Goal: Task Accomplishment & Management: Complete application form

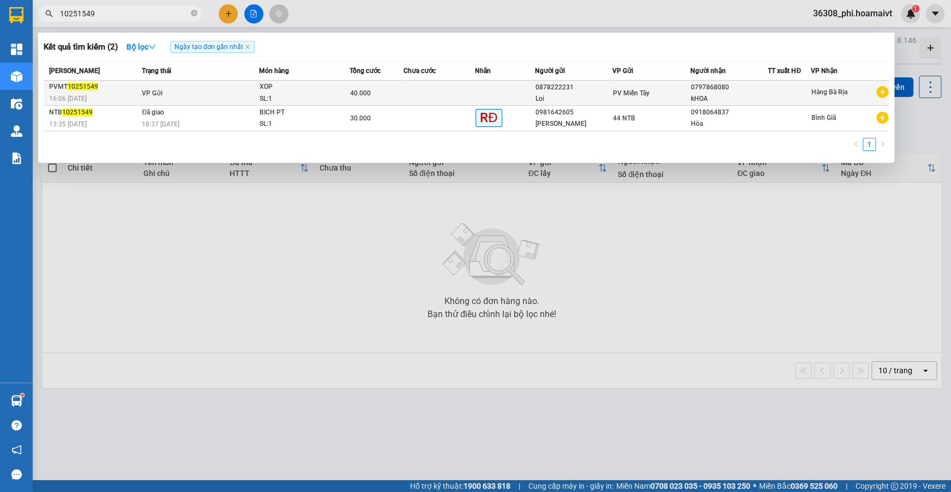
type input "10251549"
click at [130, 101] on div "16:06 [DATE]" at bounding box center [93, 99] width 89 height 12
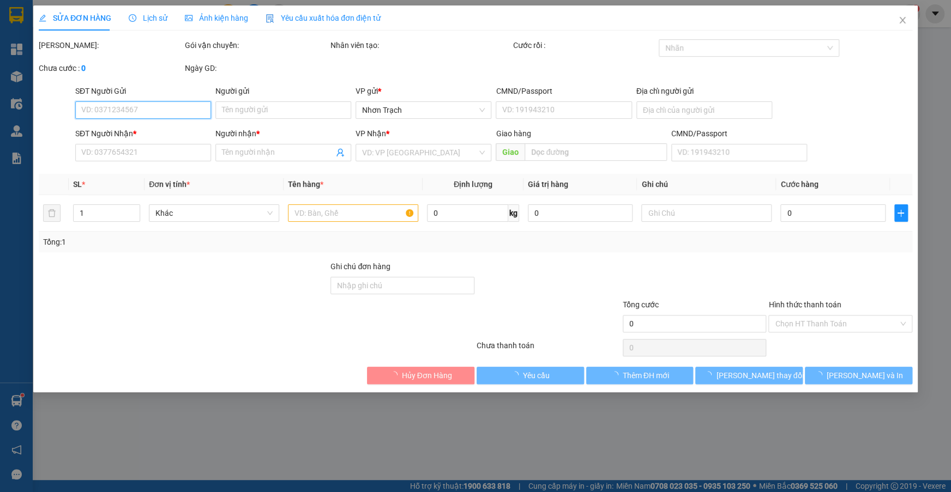
type input "0878222231"
type input "Loi"
type input "0333626777"
type input "0797868080"
type input "kHOA"
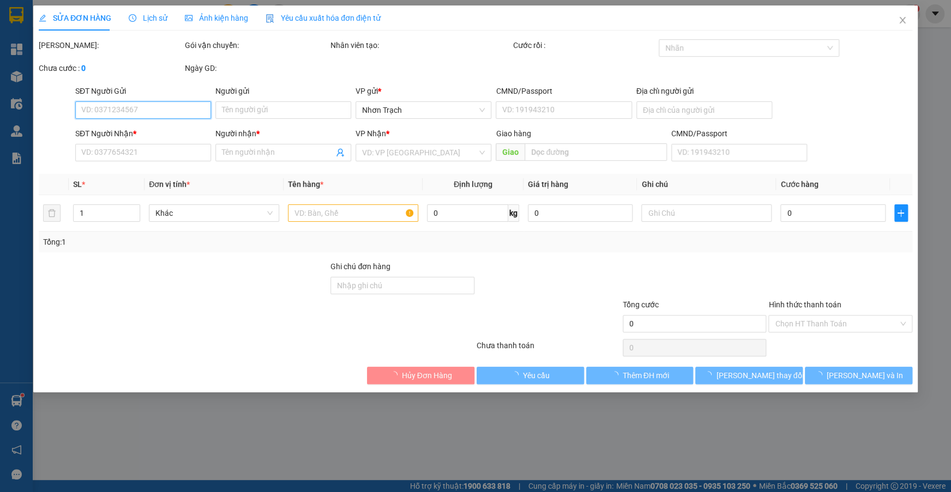
type input "40.000"
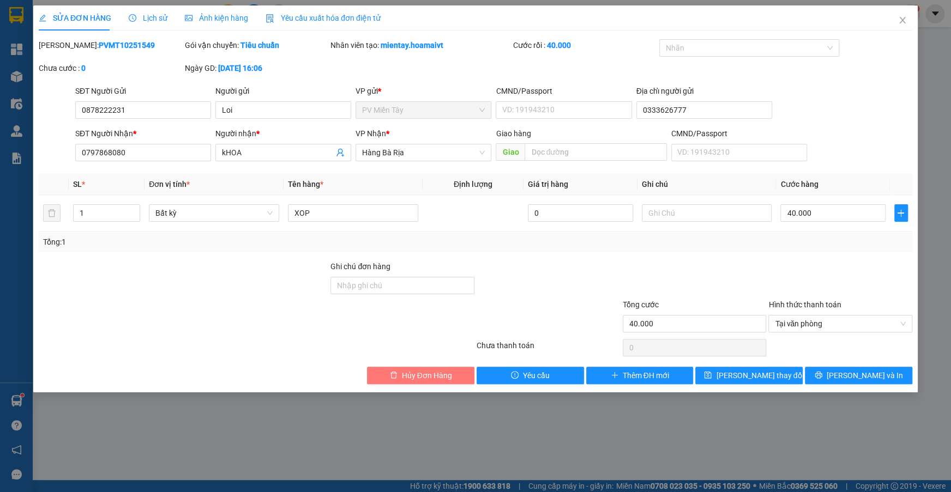
click at [414, 372] on span "Hủy Đơn Hàng" at bounding box center [427, 376] width 50 height 12
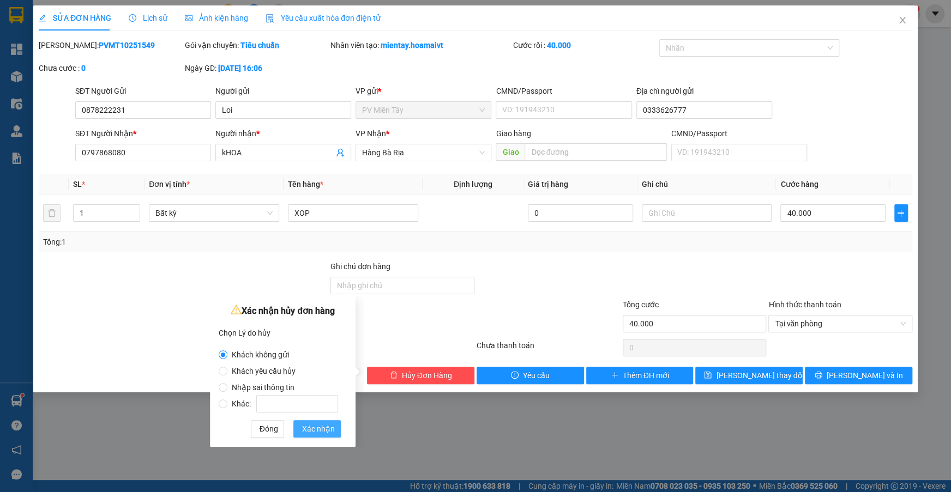
click at [303, 425] on span "Xác nhận" at bounding box center [318, 429] width 33 height 12
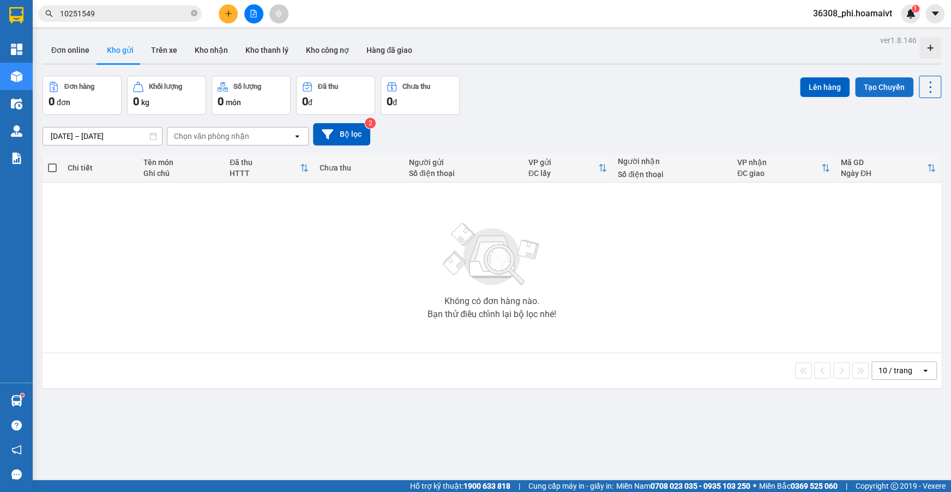
click at [884, 89] on button "Tạo Chuyến" at bounding box center [884, 87] width 58 height 20
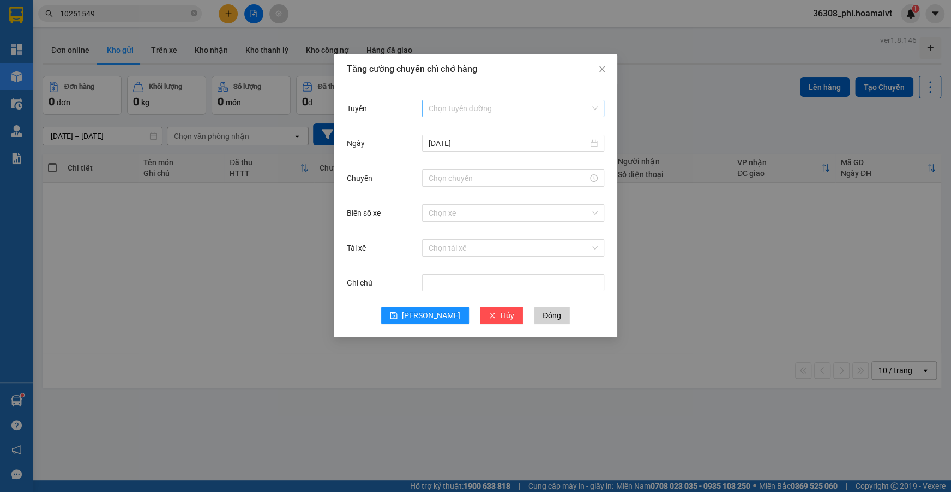
click at [423, 106] on div "Chọn tuyến đường" at bounding box center [513, 108] width 182 height 17
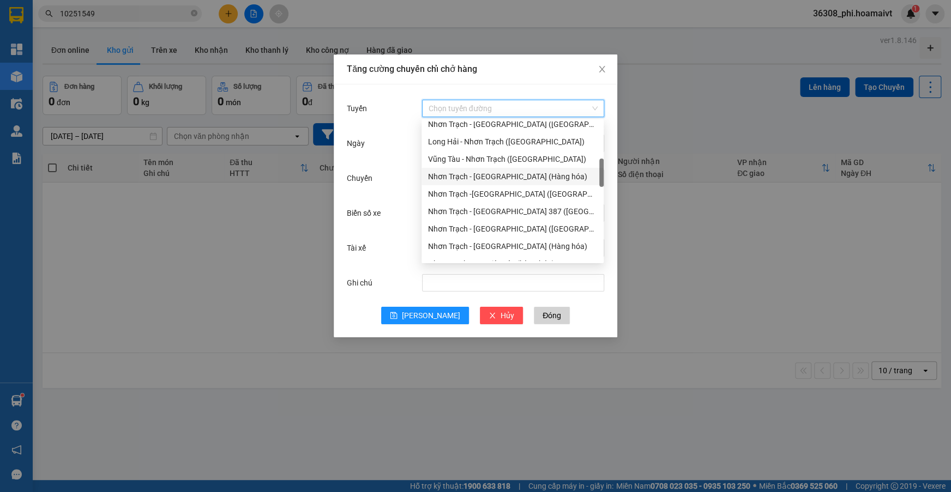
click at [507, 179] on div "Nhơn Trạch - [GEOGRAPHIC_DATA] (Hàng hóa)" at bounding box center [512, 177] width 169 height 12
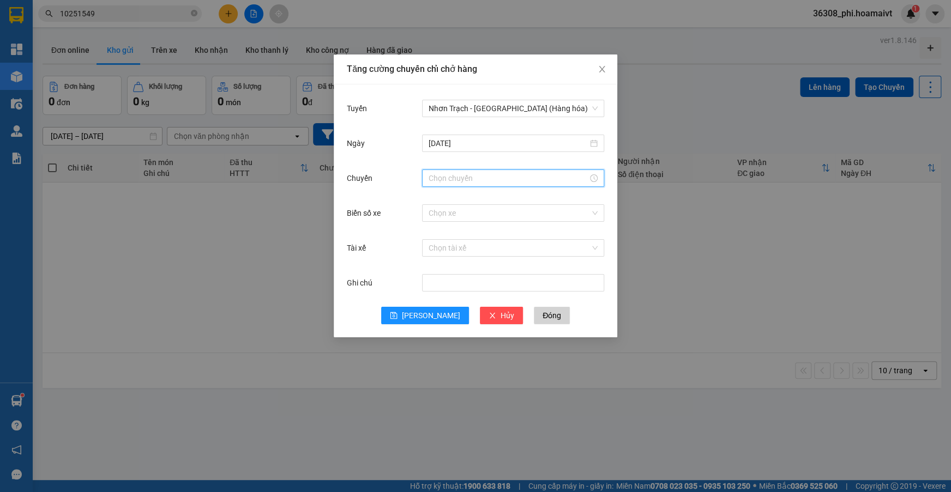
click at [459, 180] on input "Chuyến" at bounding box center [508, 178] width 159 height 12
click at [432, 235] on div "12" at bounding box center [436, 233] width 31 height 15
type input "12:00"
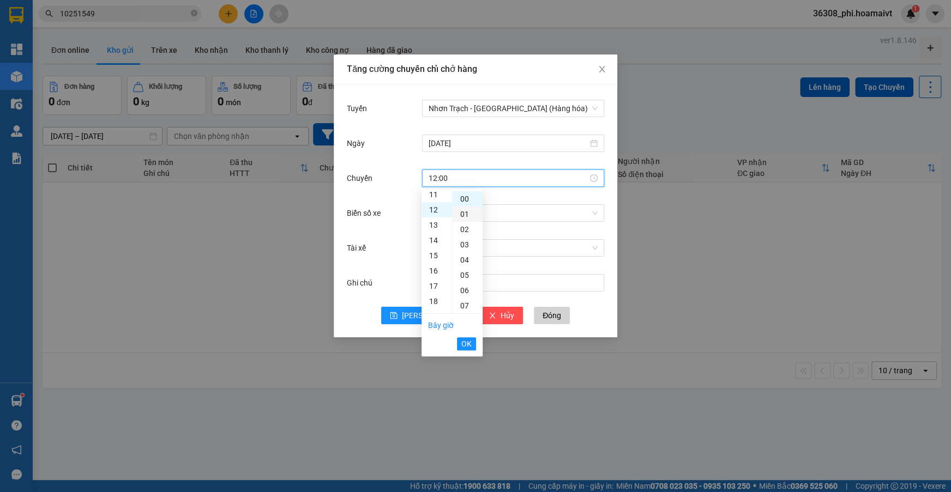
scroll to position [183, 0]
click at [466, 201] on div "00" at bounding box center [468, 198] width 30 height 15
click at [464, 342] on span "OK" at bounding box center [466, 344] width 10 height 12
click at [450, 216] on input "Biển số xe" at bounding box center [509, 213] width 161 height 16
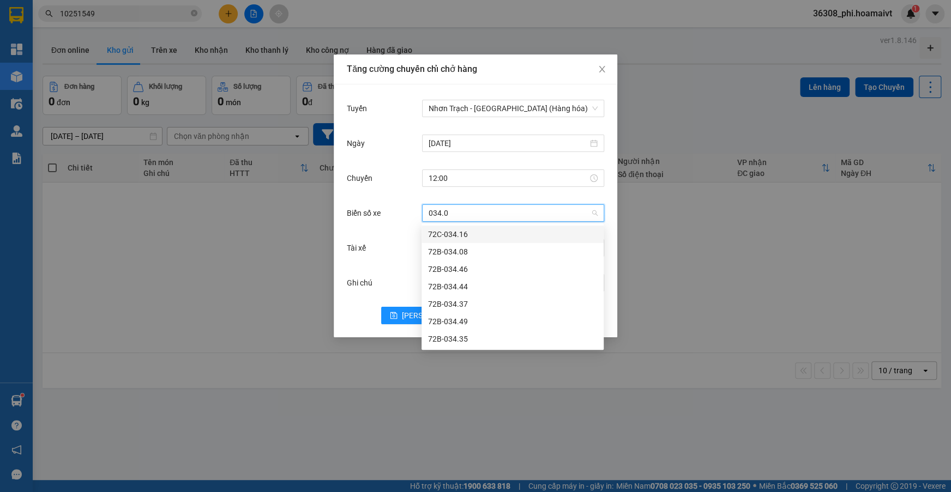
type input "034.08"
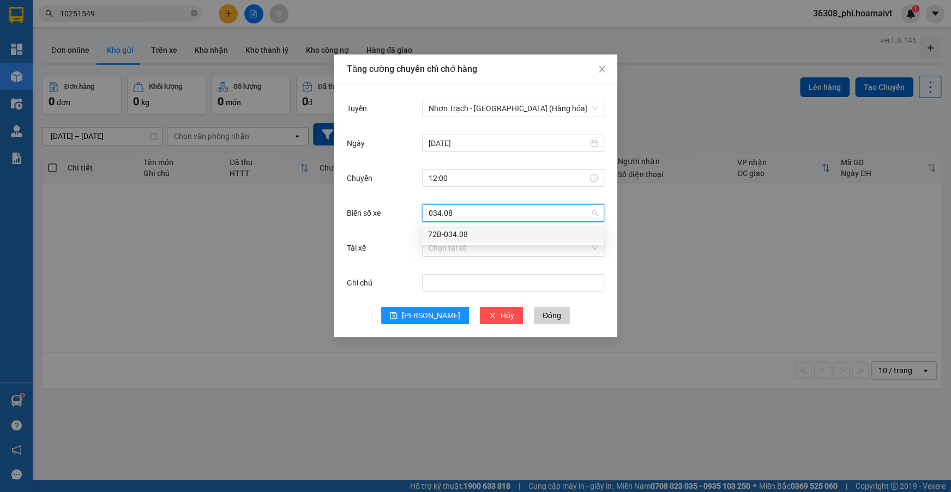
click at [450, 235] on div "72B-034.08" at bounding box center [512, 234] width 169 height 12
click at [415, 328] on div "Tuyến Nhơn Trạch - [GEOGRAPHIC_DATA] (Hàng hóa) [DATE] [GEOGRAPHIC_DATA] 12:00 …" at bounding box center [476, 211] width 284 height 253
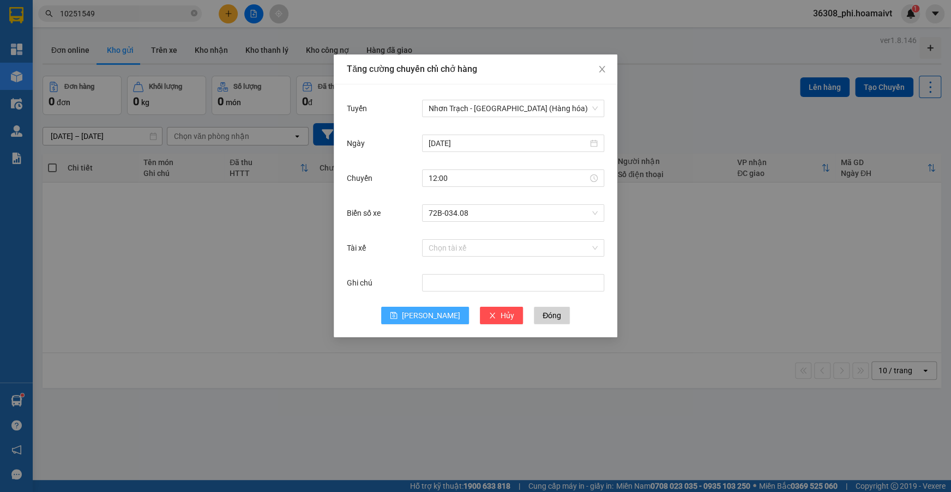
click at [423, 312] on button "[PERSON_NAME]" at bounding box center [425, 315] width 88 height 17
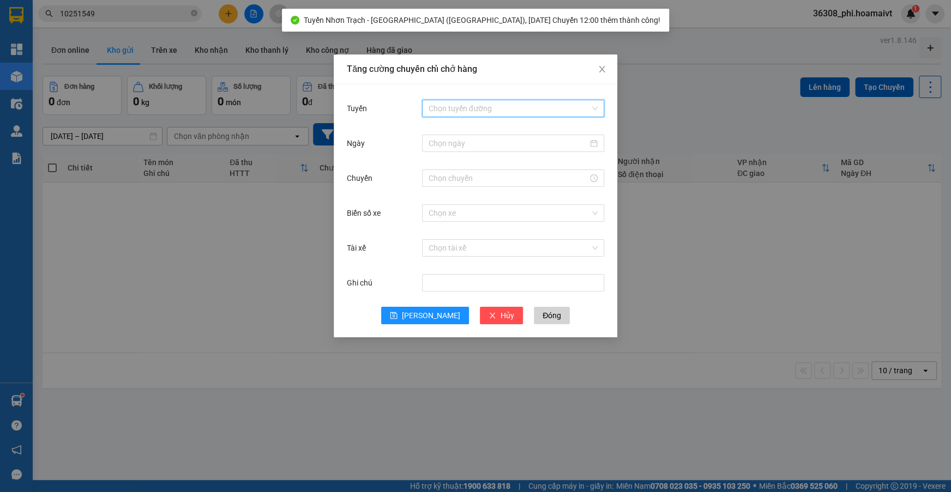
click at [468, 106] on input "Tuyến" at bounding box center [509, 108] width 161 height 16
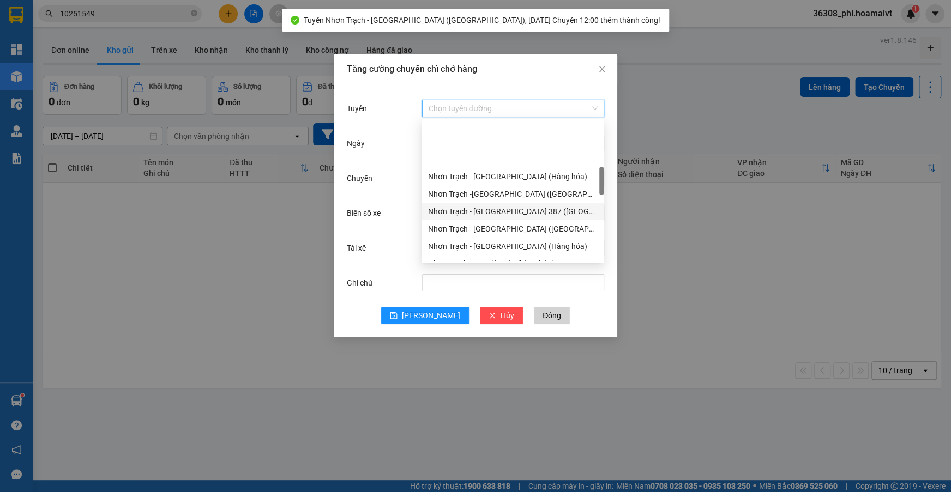
scroll to position [248, 0]
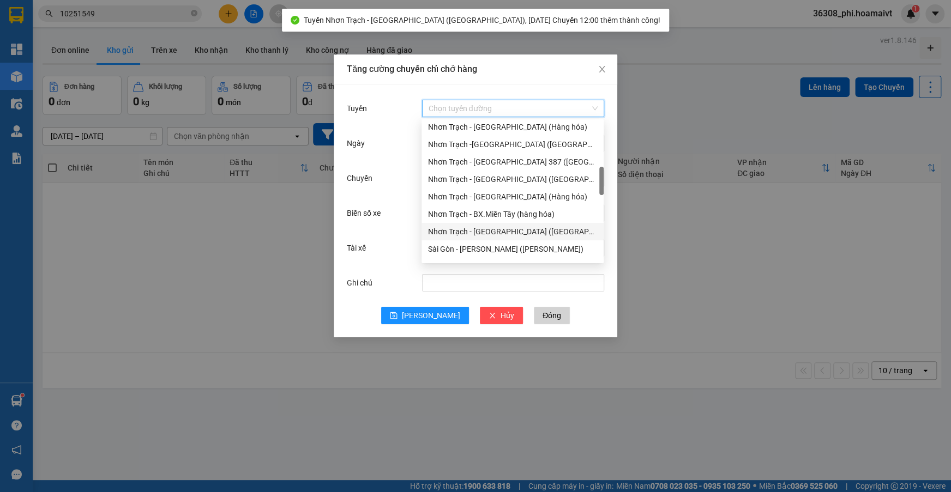
click at [493, 233] on div "Nhơn Trạch - [GEOGRAPHIC_DATA] ([GEOGRAPHIC_DATA])" at bounding box center [512, 232] width 169 height 12
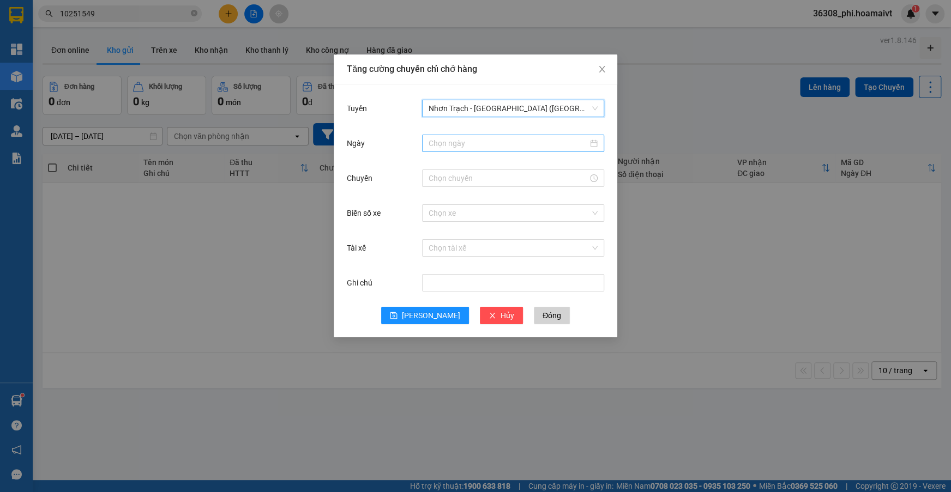
click at [443, 148] on input "Ngày" at bounding box center [508, 143] width 159 height 12
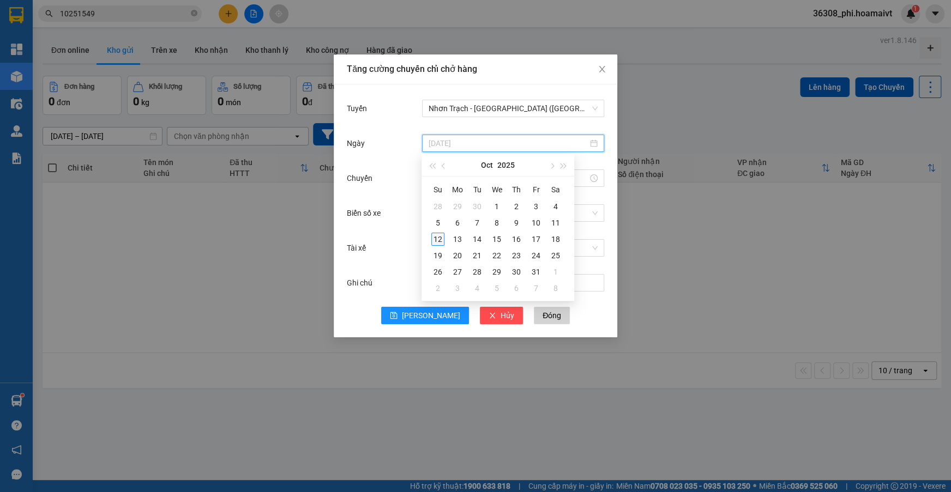
type input "[DATE]"
click at [438, 242] on div "12" at bounding box center [437, 239] width 13 height 13
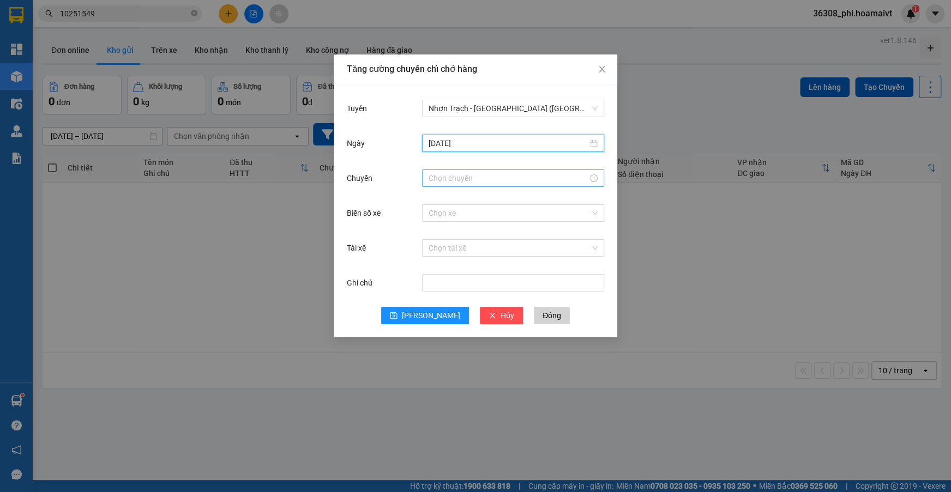
click at [446, 185] on div at bounding box center [513, 178] width 182 height 17
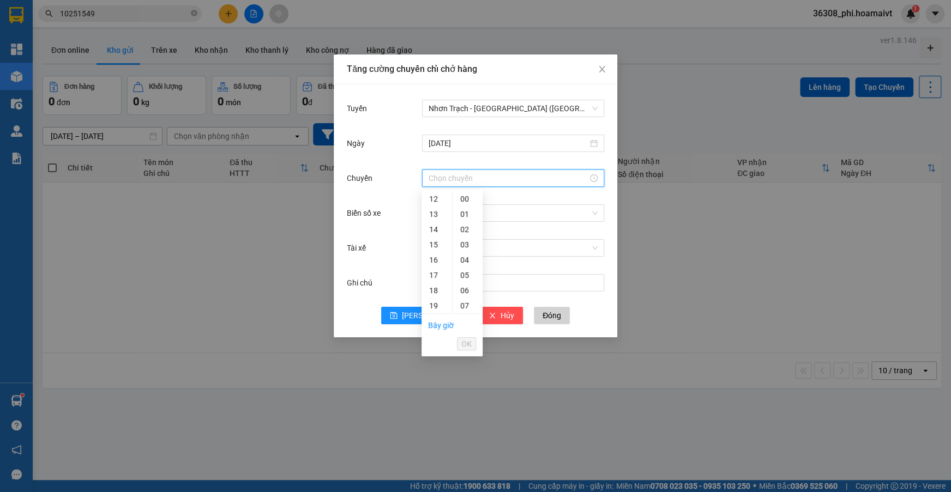
click at [445, 181] on input "Chuyến" at bounding box center [508, 178] width 159 height 12
click at [429, 213] on div "13" at bounding box center [436, 214] width 31 height 15
type input "13:00"
click at [460, 201] on div "00" at bounding box center [468, 198] width 30 height 15
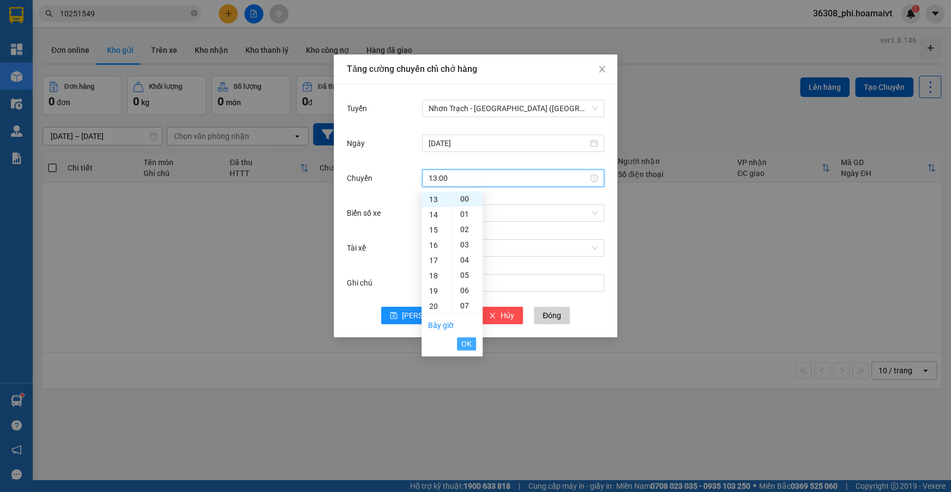
click at [462, 343] on span "OK" at bounding box center [466, 344] width 10 height 12
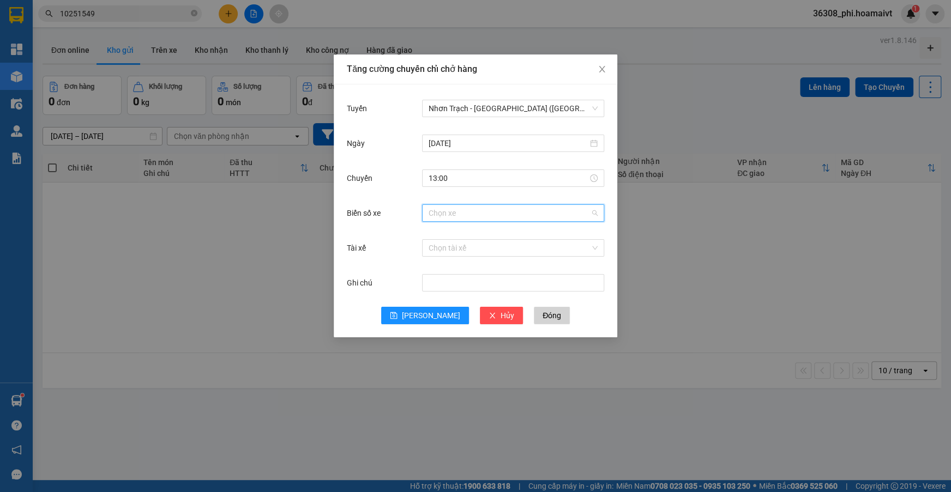
click at [458, 211] on input "Biển số xe" at bounding box center [509, 213] width 161 height 16
type input "034.37"
click at [453, 230] on div "72B-034.37" at bounding box center [512, 234] width 169 height 12
click at [415, 335] on div "Tuyến Nhơn Trạch - [GEOGRAPHIC_DATA] ([GEOGRAPHIC_DATA]) [DATE] [GEOGRAPHIC_DAT…" at bounding box center [476, 211] width 284 height 253
click at [430, 316] on span "[PERSON_NAME]" at bounding box center [431, 316] width 58 height 12
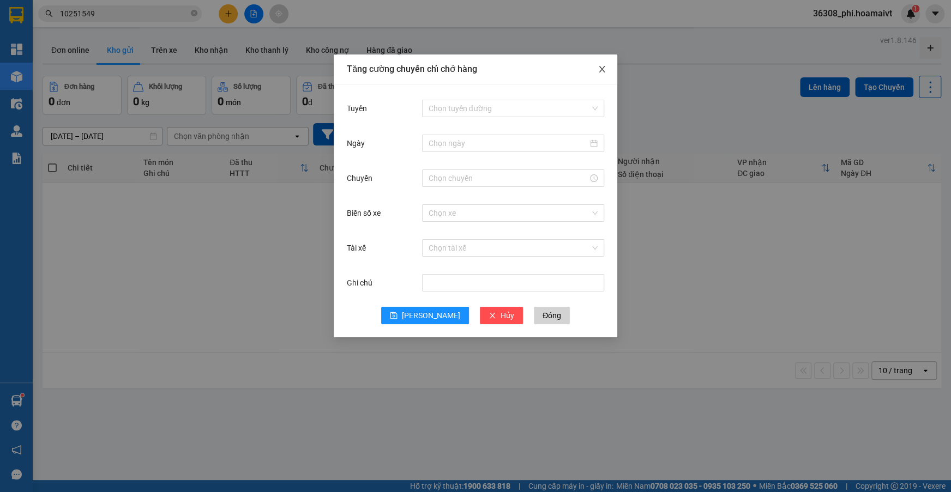
click at [601, 74] on icon "close" at bounding box center [602, 69] width 9 height 9
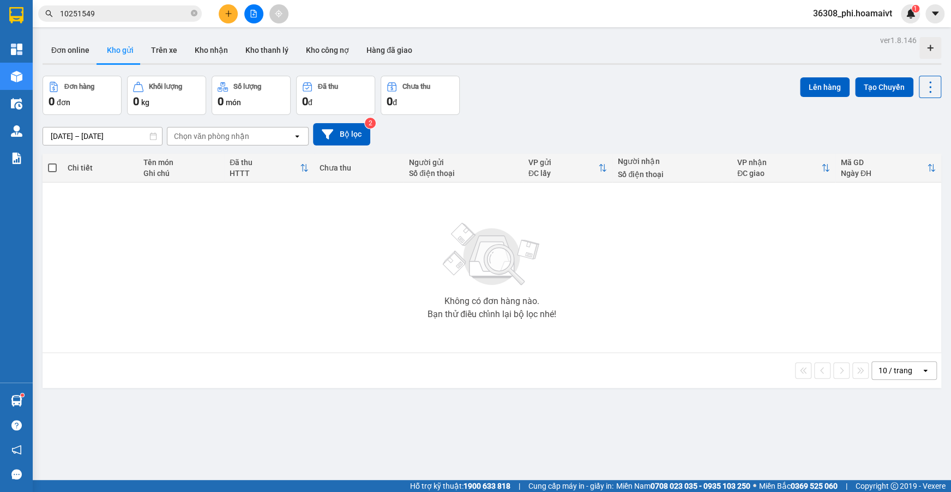
click at [213, 16] on div at bounding box center [254, 13] width 82 height 19
click at [221, 13] on button at bounding box center [228, 13] width 19 height 19
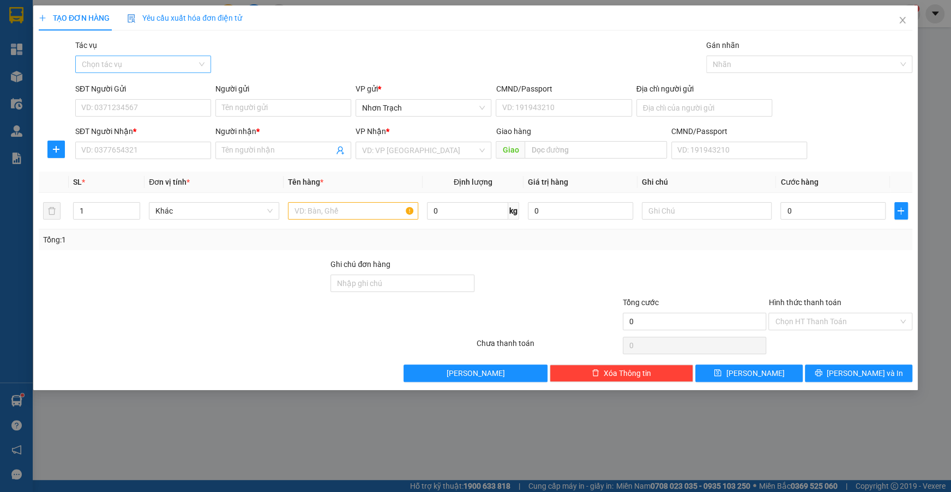
click at [106, 61] on input "Tác vụ" at bounding box center [139, 64] width 115 height 16
click at [100, 82] on div "Nhập hàng lên xe" at bounding box center [143, 86] width 123 height 12
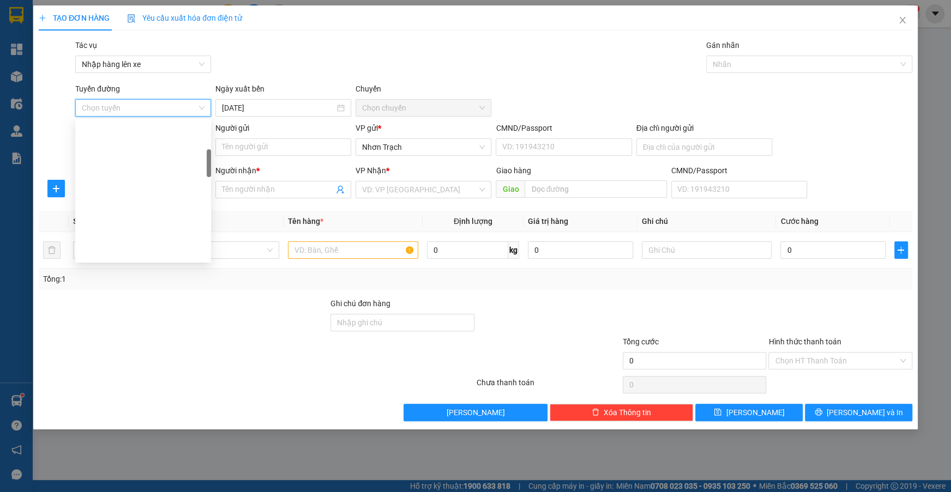
scroll to position [248, 0]
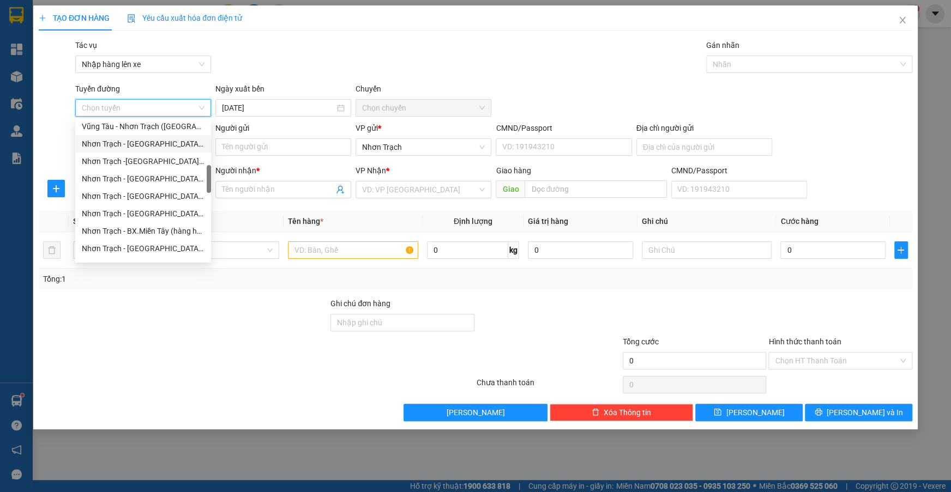
click at [148, 140] on div "Nhơn Trạch - [GEOGRAPHIC_DATA] (Hàng hóa)" at bounding box center [143, 144] width 123 height 12
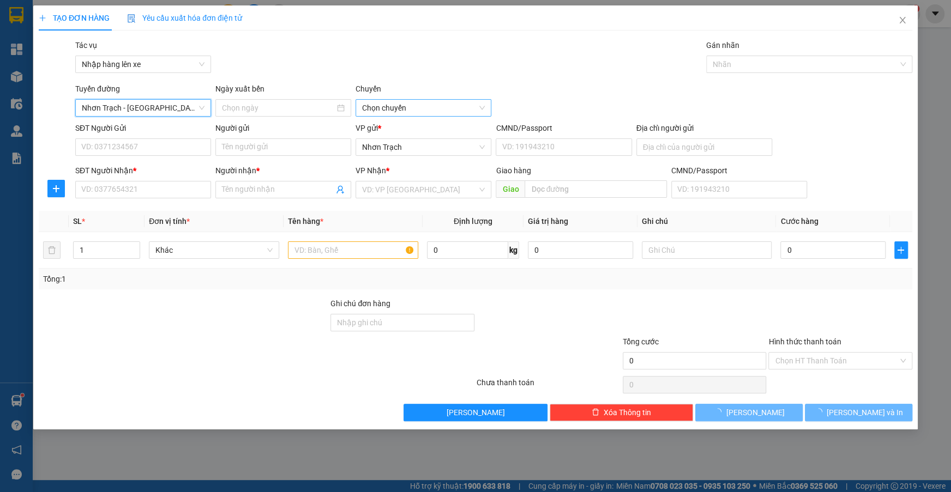
type input "[DATE]"
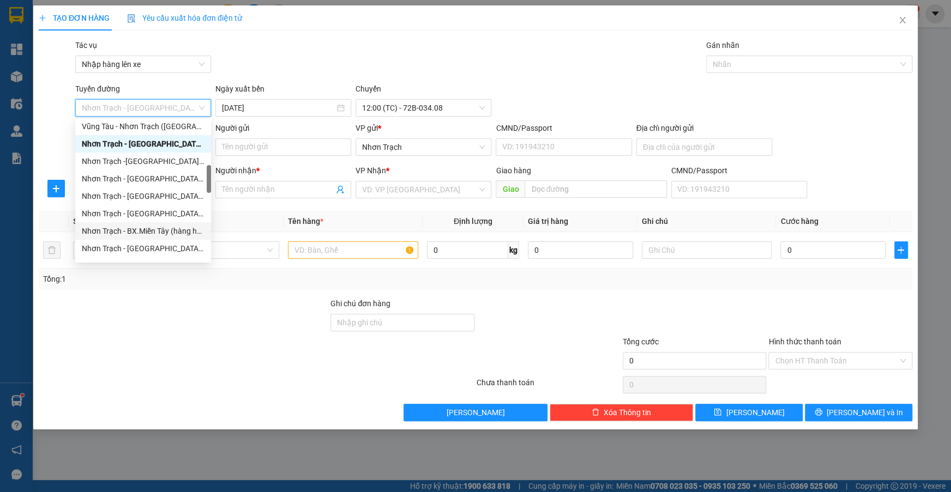
click at [212, 363] on div at bounding box center [184, 355] width 292 height 38
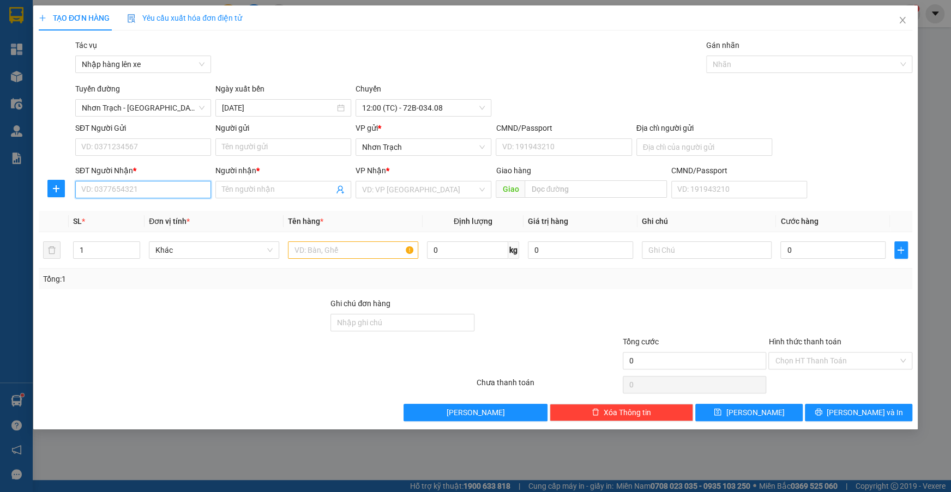
click at [142, 186] on input "SĐT Người Nhận *" at bounding box center [143, 189] width 136 height 17
type input "0903044131"
drag, startPoint x: 102, startPoint y: 212, endPoint x: 93, endPoint y: 201, distance: 14.7
click at [102, 212] on div "0903044131 - kha" at bounding box center [143, 212] width 123 height 12
type input "kha"
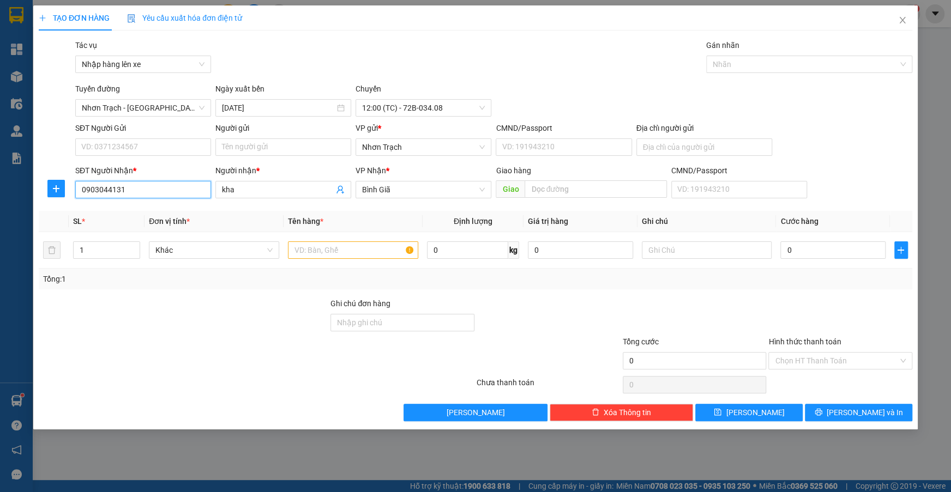
type input "0903044131"
click at [334, 254] on input "text" at bounding box center [353, 250] width 130 height 17
type input "1 BAO (4 BỊCH SẮT)"
click at [823, 257] on input "0" at bounding box center [832, 250] width 105 height 17
type input "6"
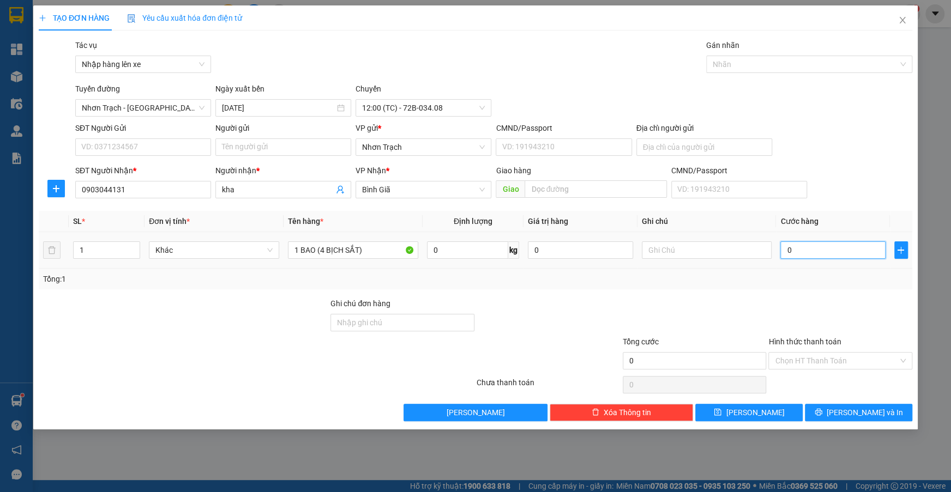
type input "6"
type input "60"
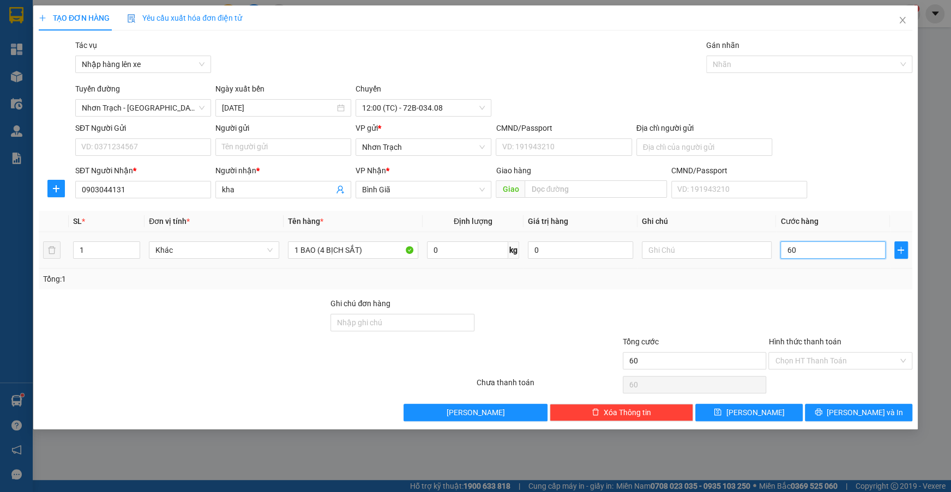
type input "600"
type input "6.000"
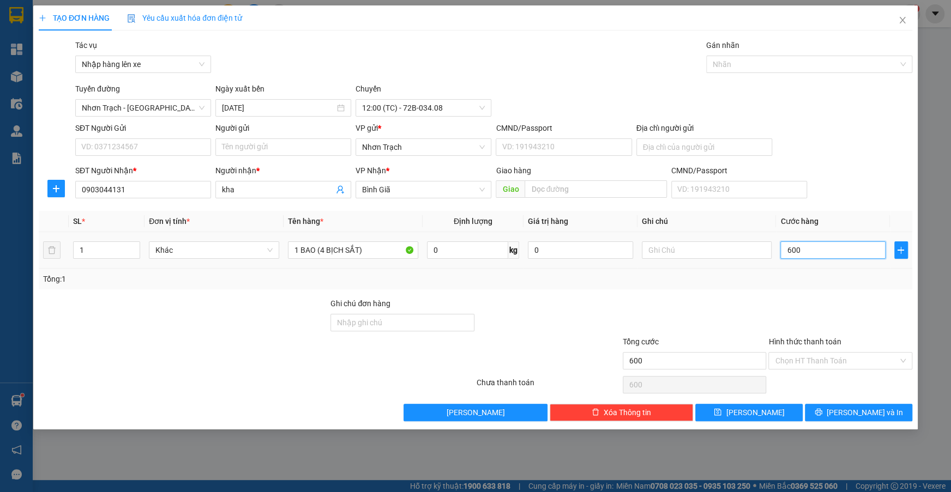
type input "6.000"
type input "60.000"
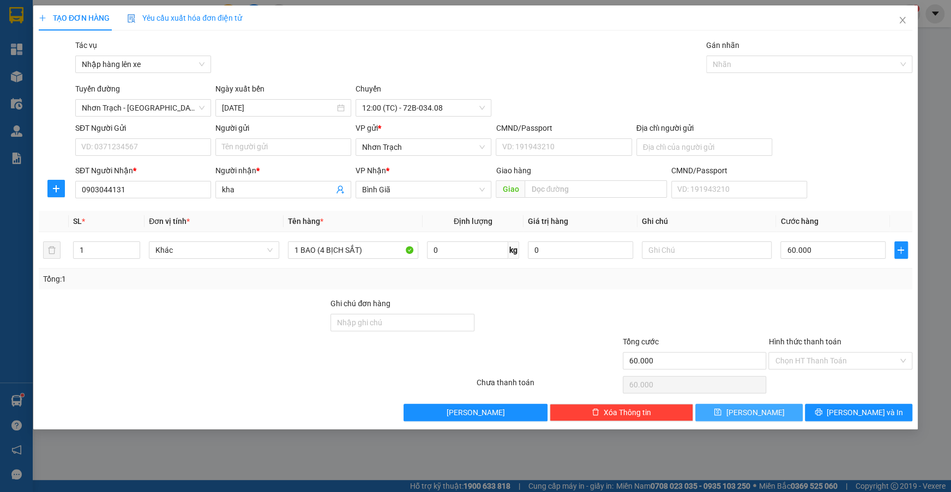
click at [753, 414] on span "[PERSON_NAME]" at bounding box center [755, 413] width 58 height 12
type input "0"
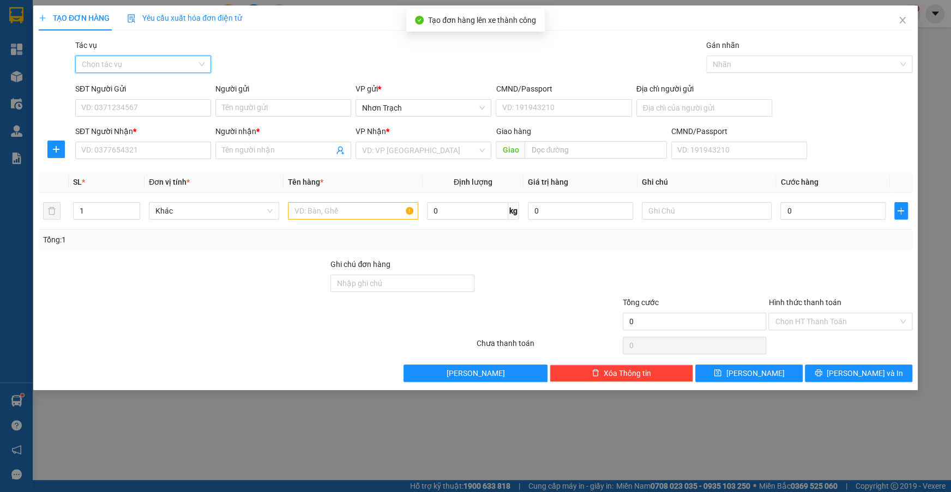
click at [140, 65] on input "Tác vụ" at bounding box center [139, 64] width 115 height 16
click at [127, 84] on div "Nhập hàng lên xe" at bounding box center [143, 86] width 123 height 12
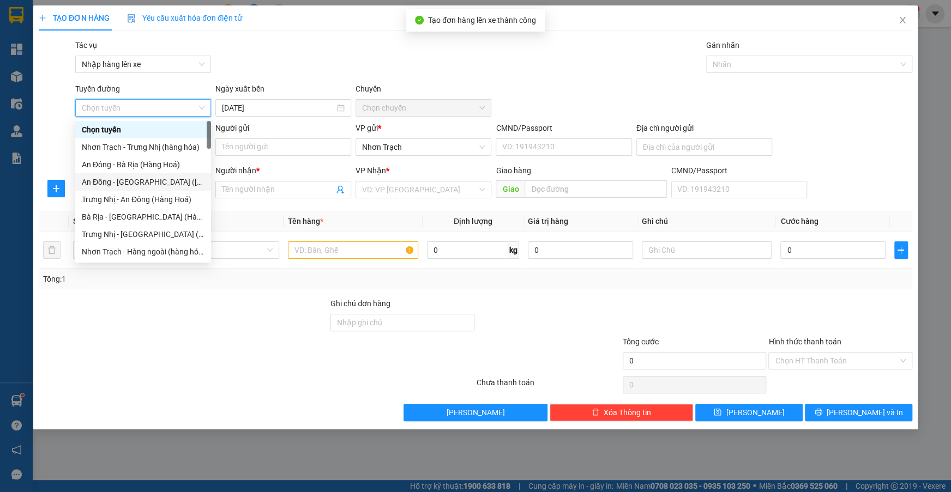
scroll to position [297, 0]
click at [161, 206] on div "Nhơn Trạch - [GEOGRAPHIC_DATA] ([GEOGRAPHIC_DATA])" at bounding box center [143, 198] width 136 height 17
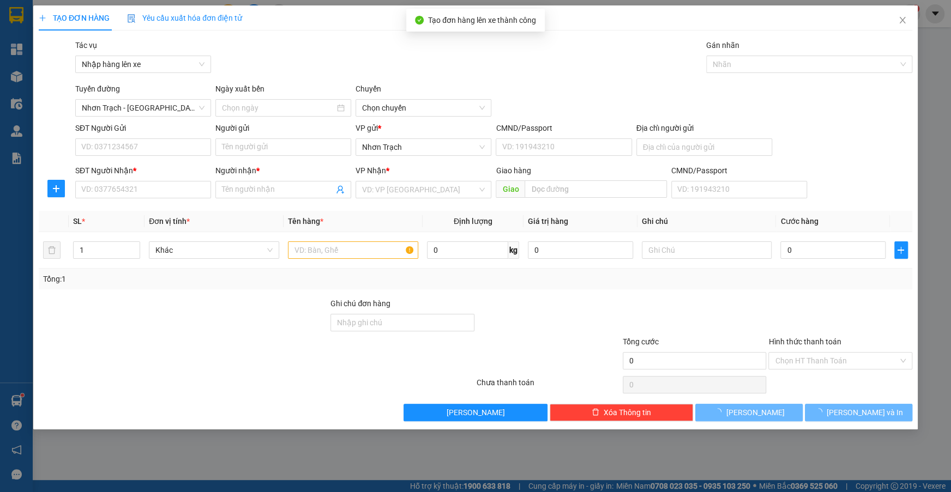
click at [161, 206] on div "Transit Pickup Surcharge Ids Transit Deliver Surcharge Ids Transit Deliver Surc…" at bounding box center [475, 230] width 873 height 382
click at [399, 115] on span "Chọn chuyến" at bounding box center [423, 108] width 123 height 16
type input "[DATE]"
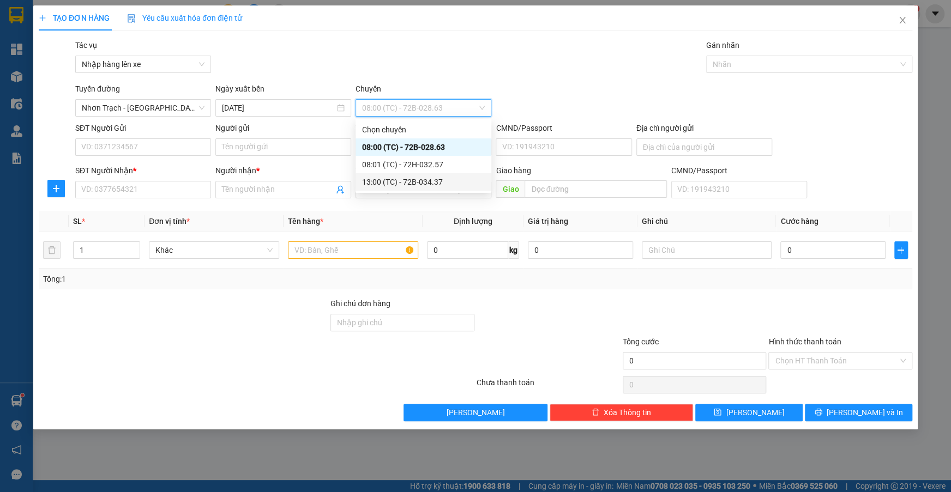
click at [388, 185] on div "13:00 (TC) - 72B-034.37" at bounding box center [423, 182] width 123 height 12
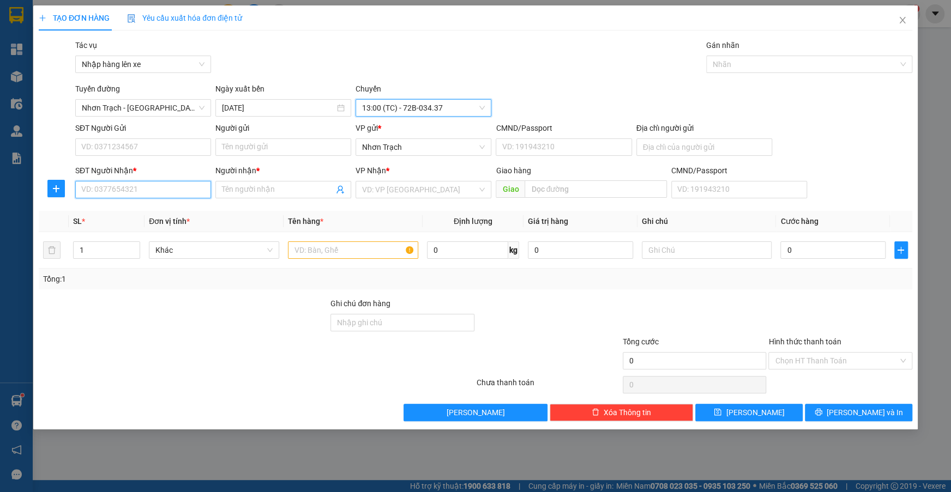
click at [146, 197] on input "SĐT Người Nhận *" at bounding box center [143, 189] width 136 height 17
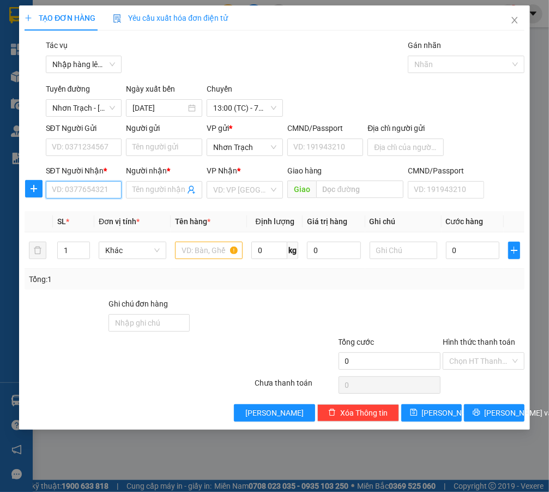
click at [80, 191] on input "SĐT Người Nhận *" at bounding box center [84, 189] width 76 height 17
type input "0902821608"
click at [90, 208] on div "0902821608 - Láng" at bounding box center [85, 212] width 67 height 12
type input "Láng"
type input "0902821608"
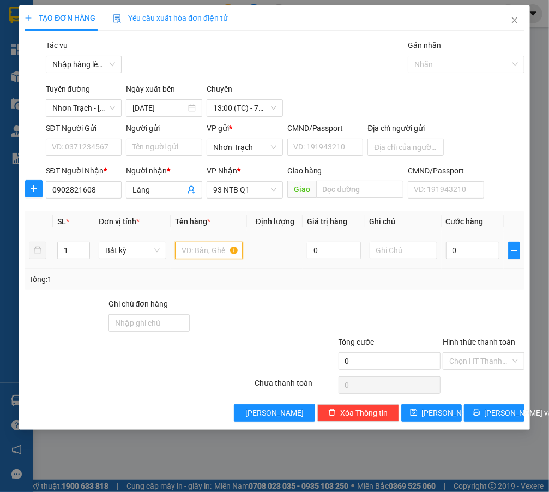
click at [196, 248] on input "text" at bounding box center [209, 250] width 68 height 17
type input "1 HS"
click at [459, 255] on input "0" at bounding box center [473, 250] width 54 height 17
type input "3"
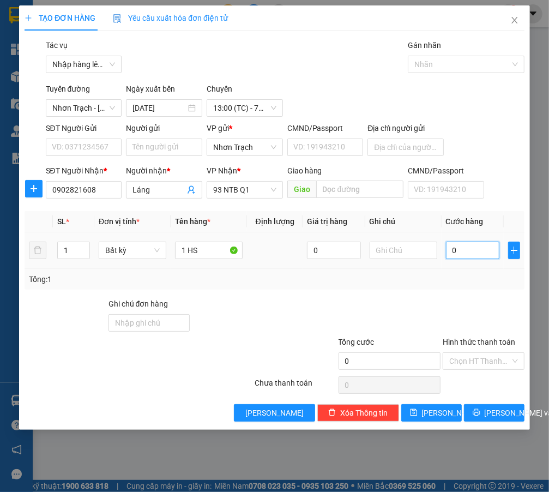
type input "3"
type input "30"
type input "300"
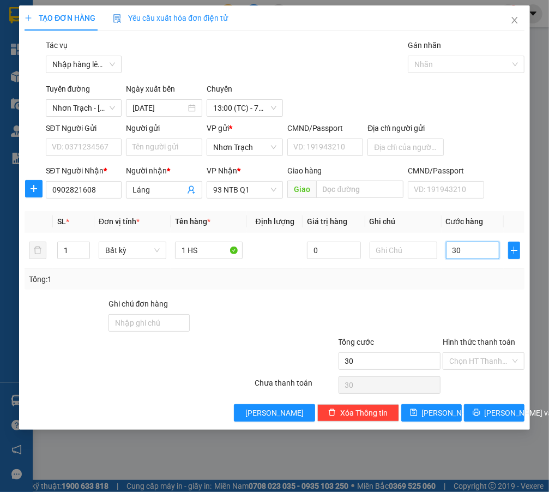
type input "300"
type input "3.000"
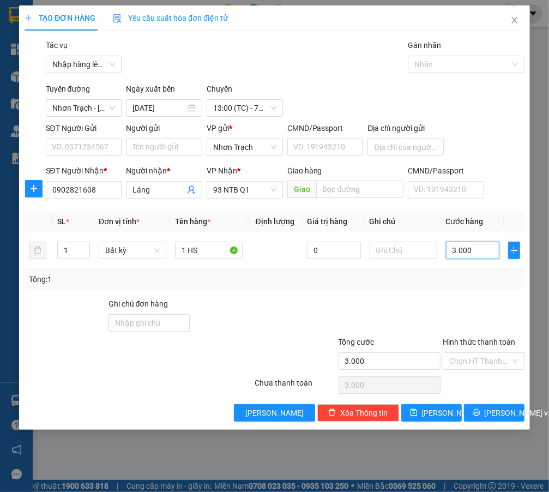
type input "30.000"
click at [474, 359] on input "Hình thức thanh toán" at bounding box center [479, 361] width 61 height 16
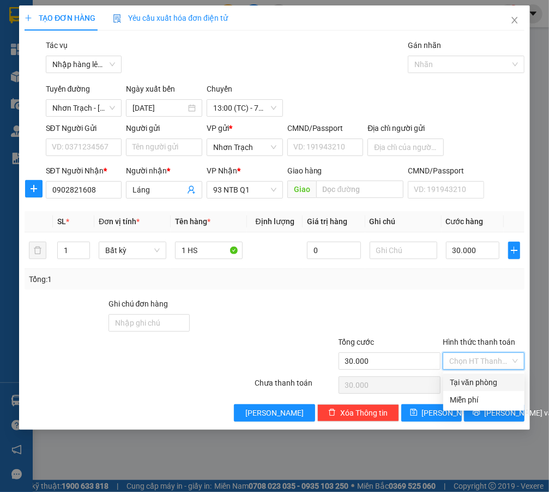
click at [472, 378] on div "Tại văn phòng" at bounding box center [484, 382] width 68 height 12
type input "0"
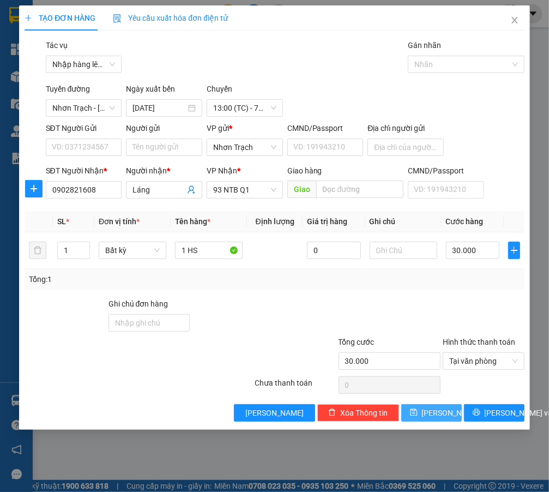
click at [431, 412] on button "[PERSON_NAME]" at bounding box center [431, 412] width 61 height 17
type input "0"
